Goal: Check status

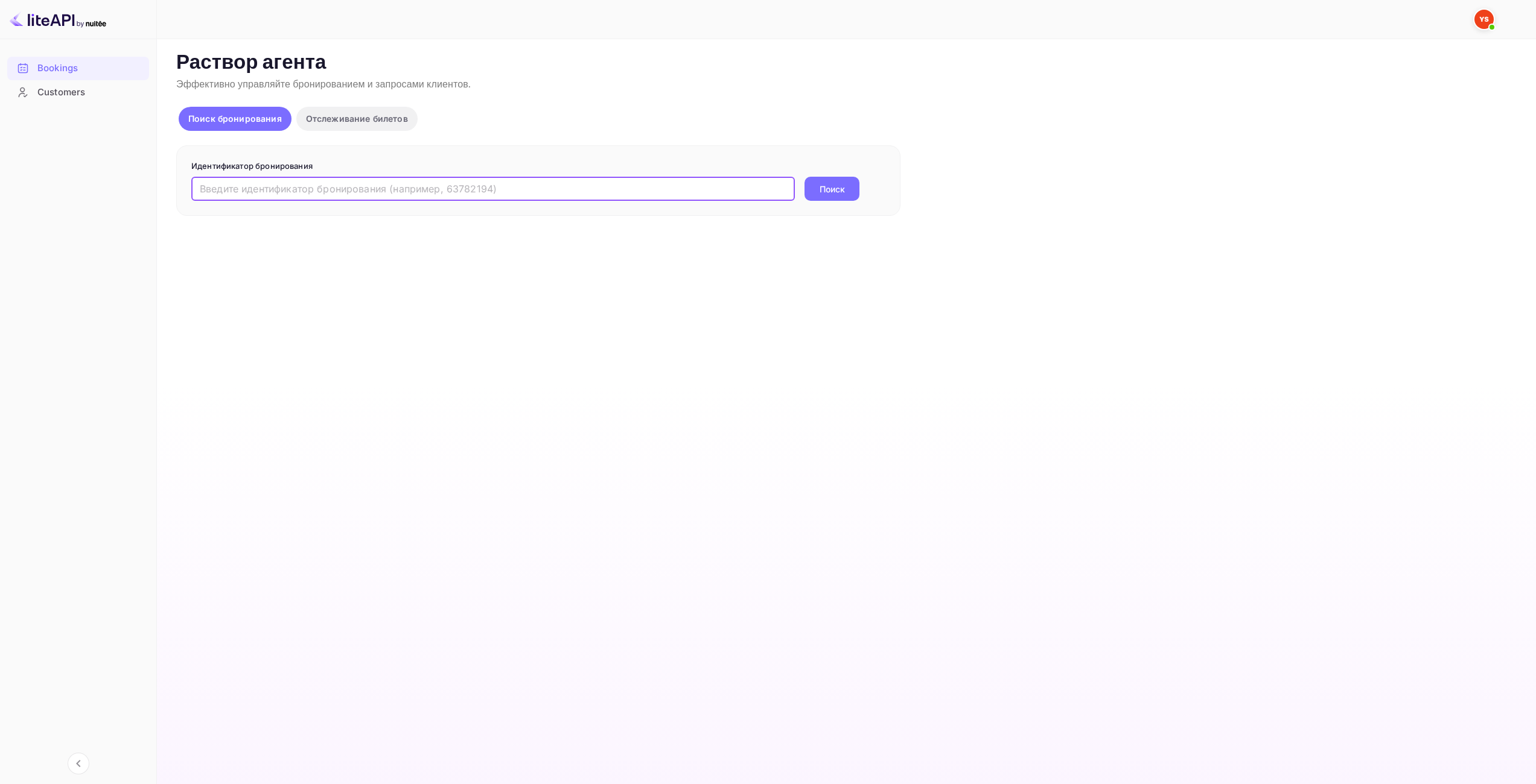
drag, startPoint x: 639, startPoint y: 197, endPoint x: 673, endPoint y: 194, distance: 34.1
click at [639, 197] on input "text" at bounding box center [493, 188] width 604 height 24
drag, startPoint x: 709, startPoint y: 188, endPoint x: 262, endPoint y: 253, distance: 451.7
click at [0, 221] on div "Бронирования Клиенты Now you can check your travel website directly from the li…" at bounding box center [768, 392] width 1536 height 784
paste input "9386523"
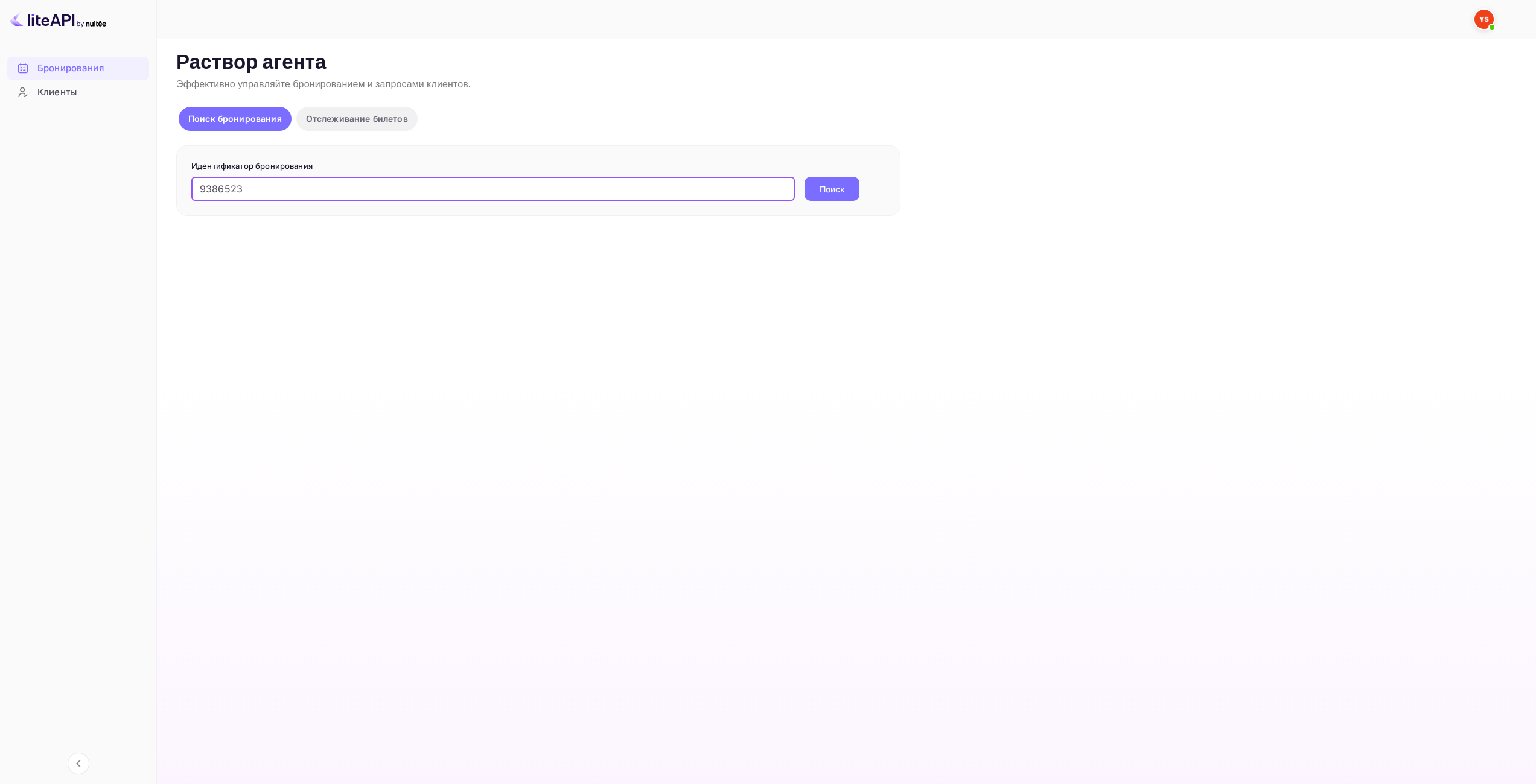
type input "9386523"
click at [853, 193] on button "Поиск" at bounding box center [831, 188] width 55 height 24
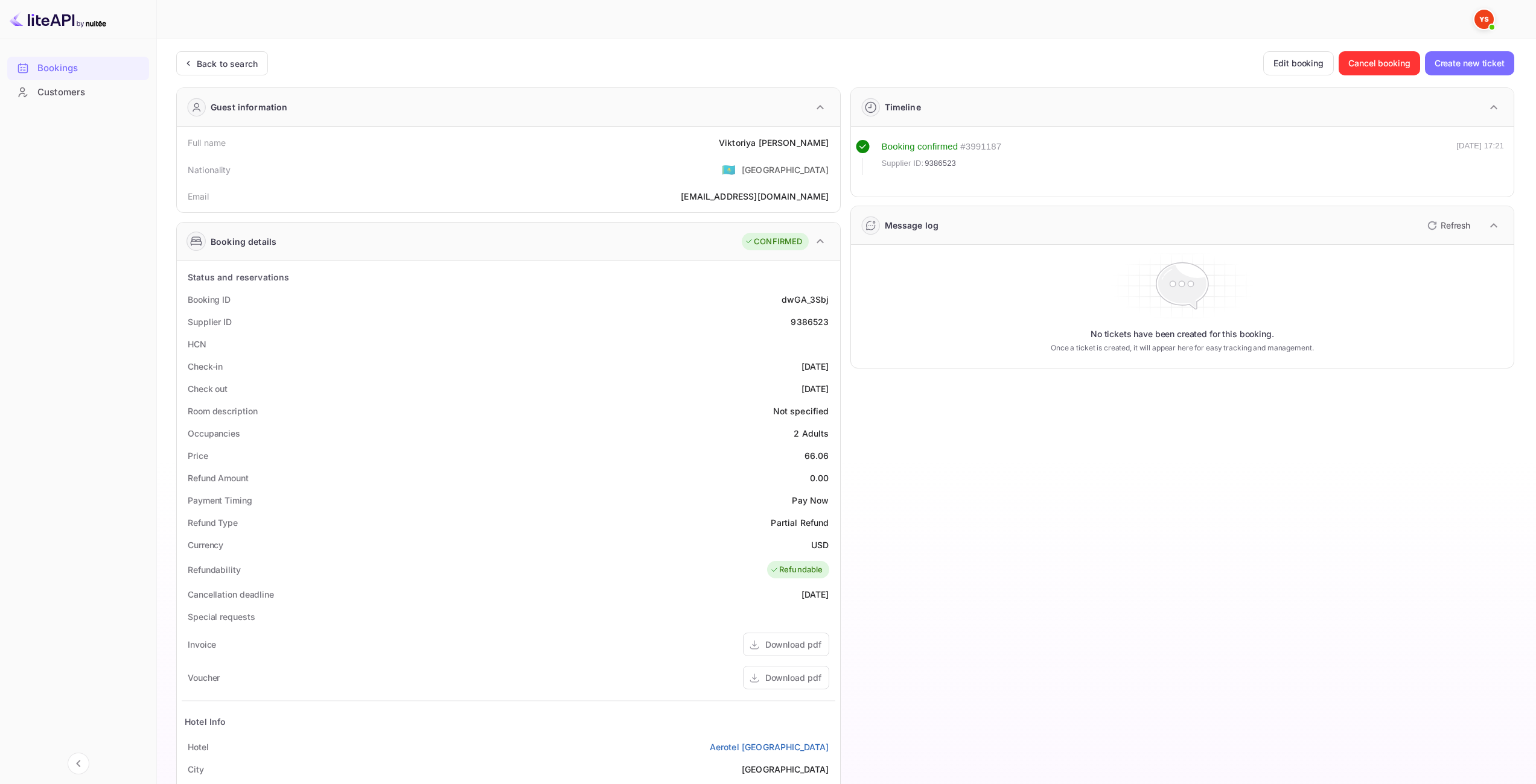
click at [814, 457] on div "66.06" at bounding box center [817, 456] width 25 height 12
copy div "66.06"
click at [822, 541] on div "USD" at bounding box center [820, 545] width 18 height 12
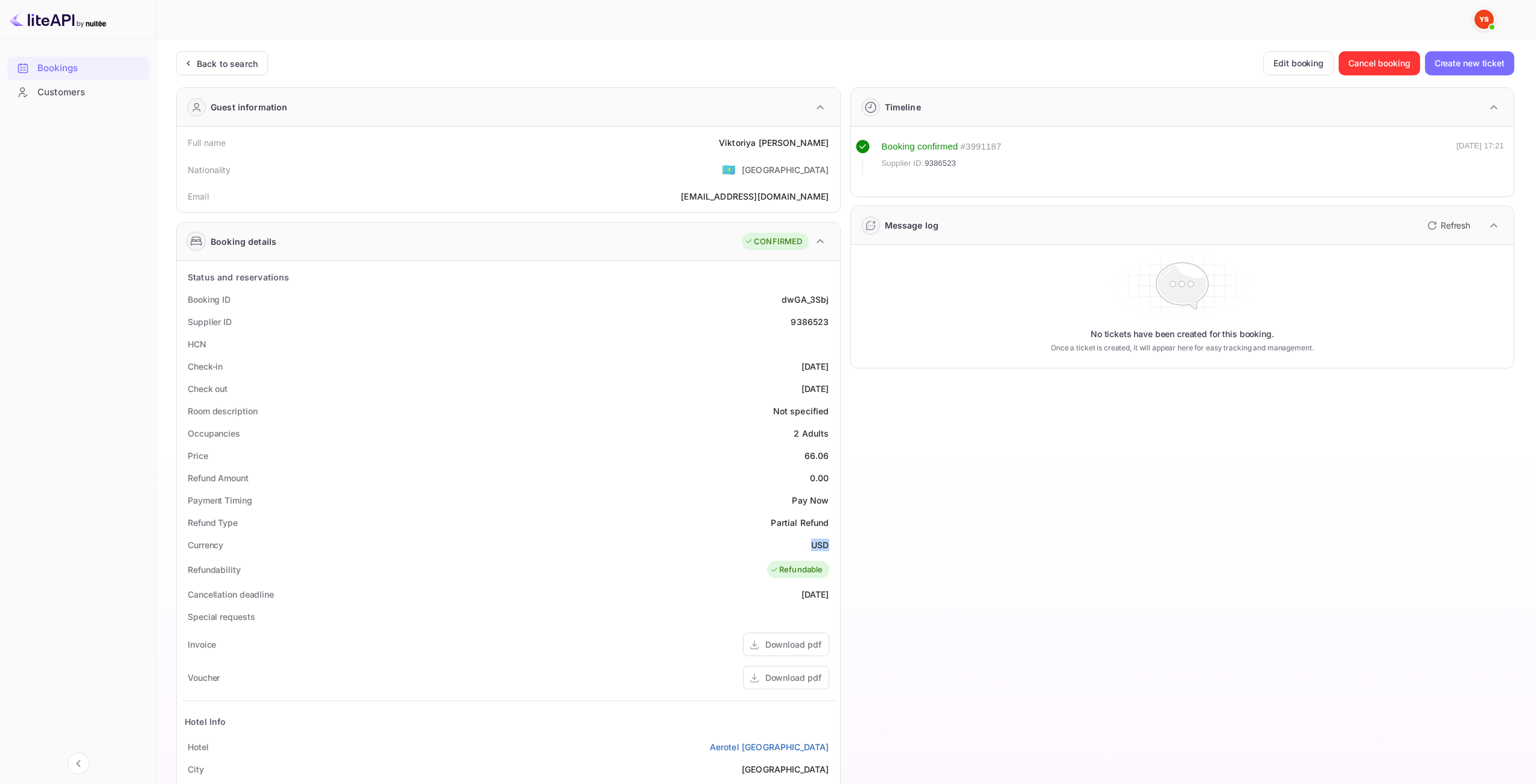
copy div "USD"
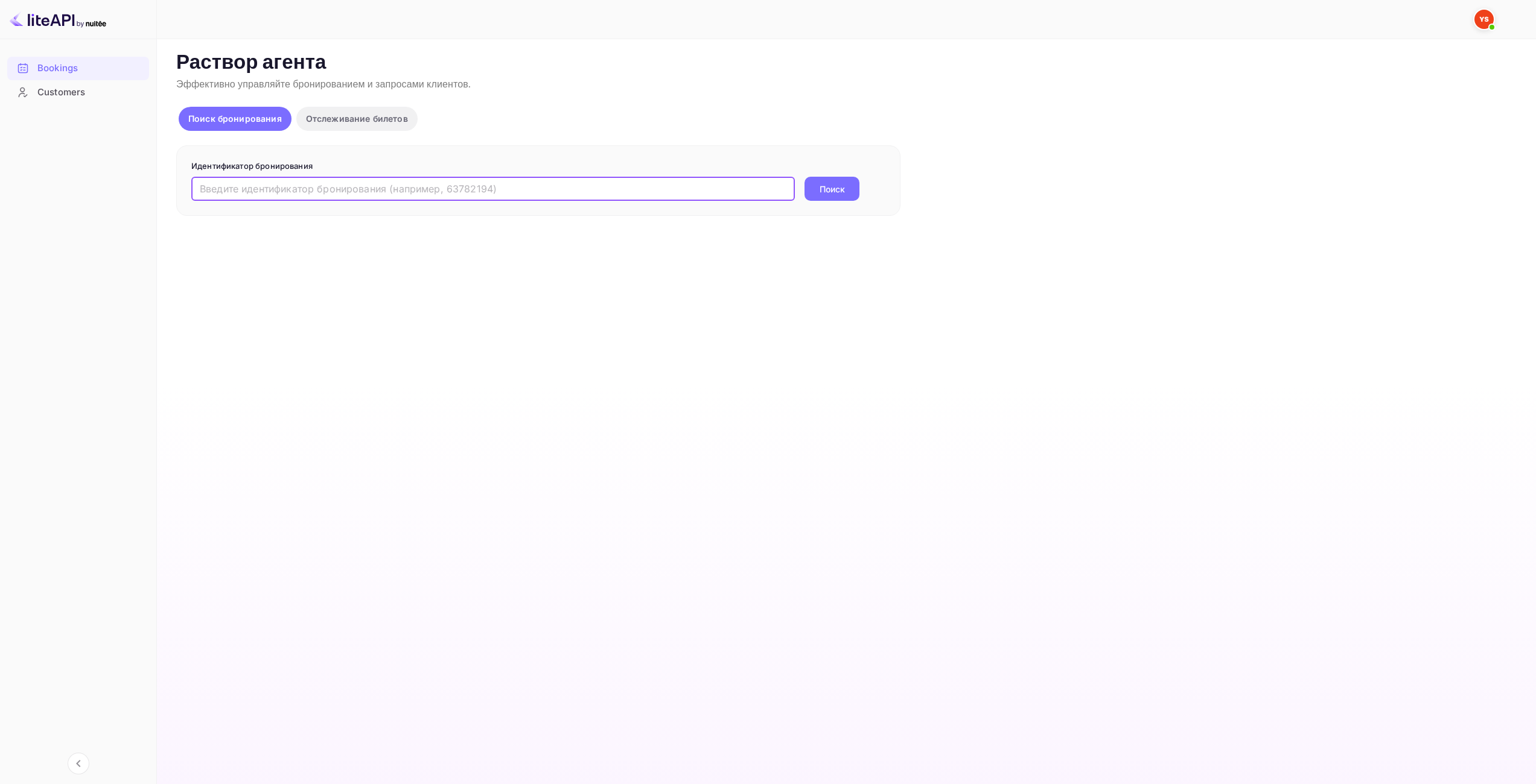
click at [680, 197] on input "text" at bounding box center [493, 188] width 604 height 24
paste input "9387016"
type input "9387016"
click at [838, 180] on button "Поиск" at bounding box center [831, 188] width 55 height 24
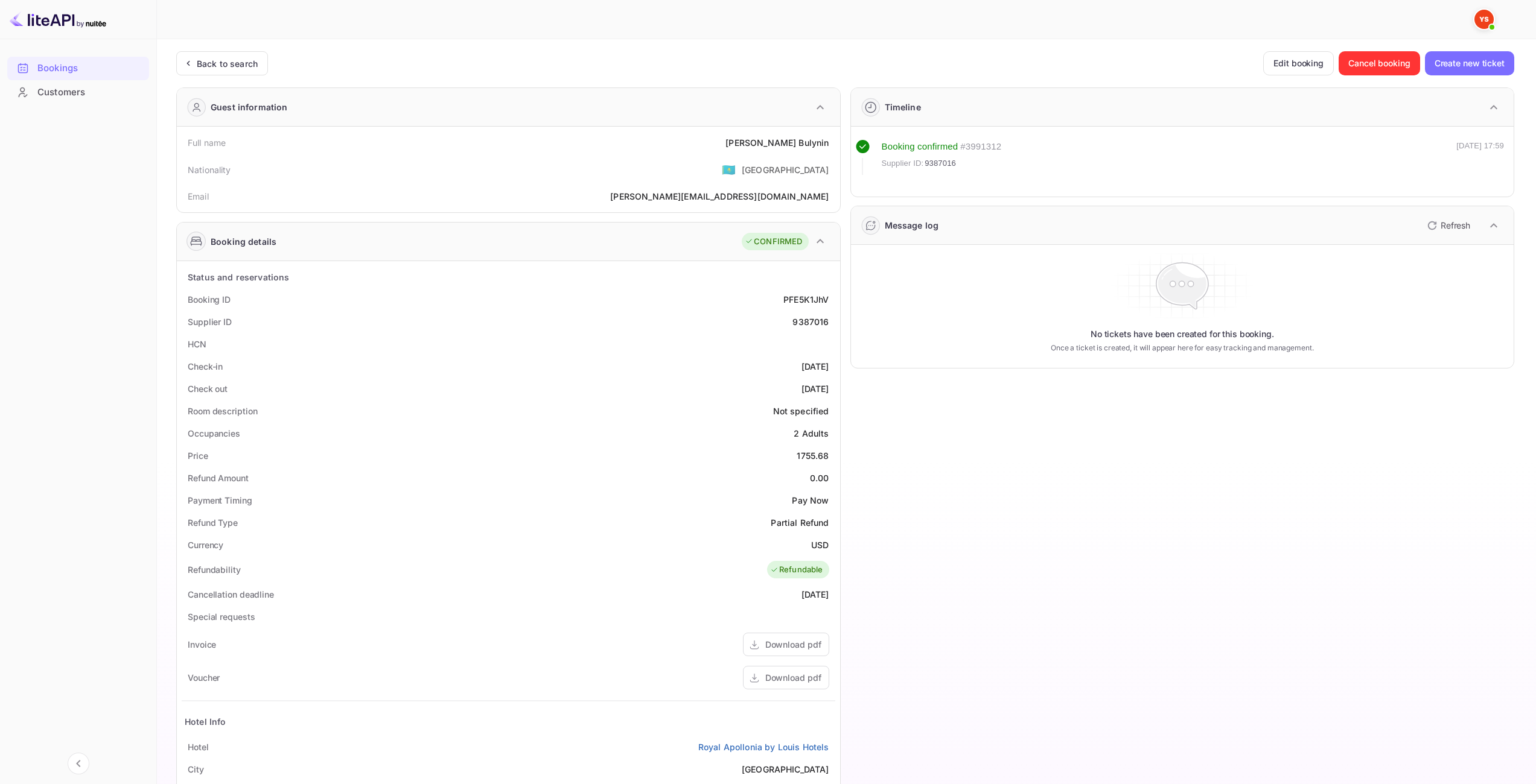
click at [811, 450] on div "1755.68" at bounding box center [812, 456] width 32 height 12
click at [817, 458] on div "1755.68" at bounding box center [812, 456] width 32 height 12
copy div "1755.68"
click at [814, 546] on div "USD" at bounding box center [820, 545] width 18 height 12
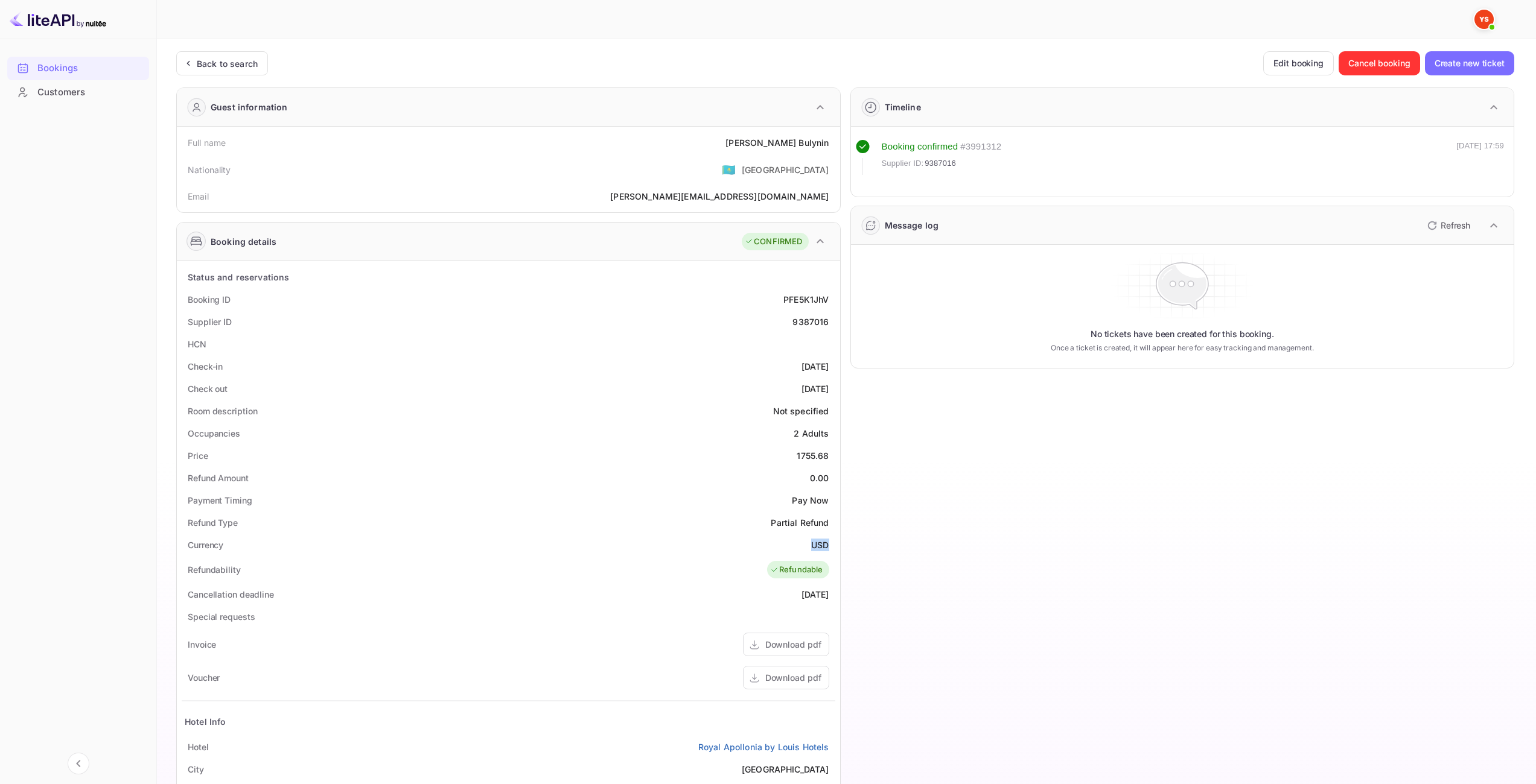
click at [814, 546] on div "USD" at bounding box center [820, 545] width 18 height 12
copy div "USD"
